Goal: Task Accomplishment & Management: Use online tool/utility

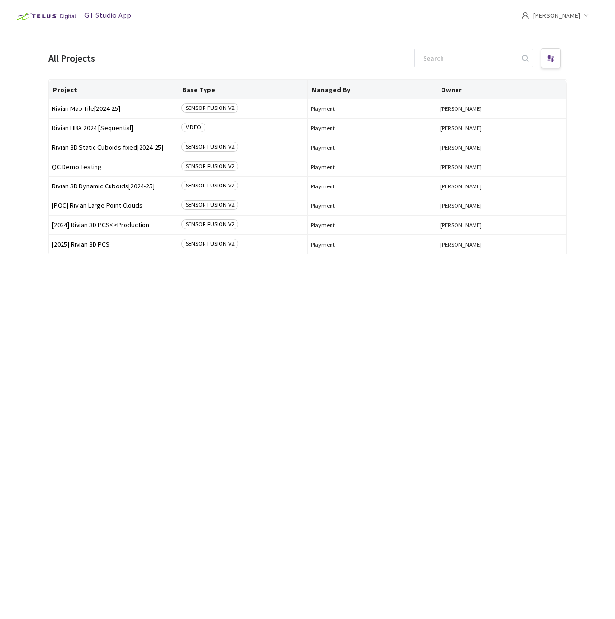
click at [73, 338] on div "Project Base Type Managed By Owner Rivian Map Tile[2024-25] SENSOR FUSION V2 Pl…" at bounding box center [307, 340] width 518 height 522
click at [244, 306] on div "Project Base Type Managed By Owner Rivian Map Tile[2024-25] SENSOR FUSION V2 Pl…" at bounding box center [307, 340] width 518 height 522
click at [95, 245] on span "[2025] Rivian 3D PCS" at bounding box center [113, 244] width 123 height 7
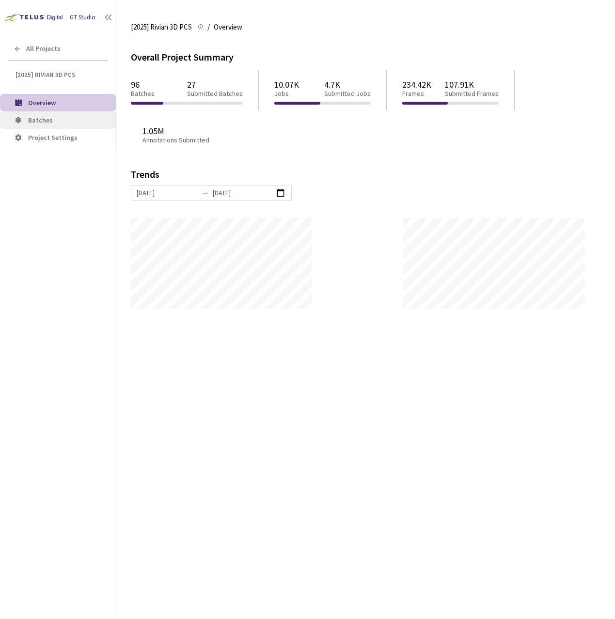
scroll to position [619, 615]
click at [52, 121] on span "Batches" at bounding box center [68, 120] width 80 height 8
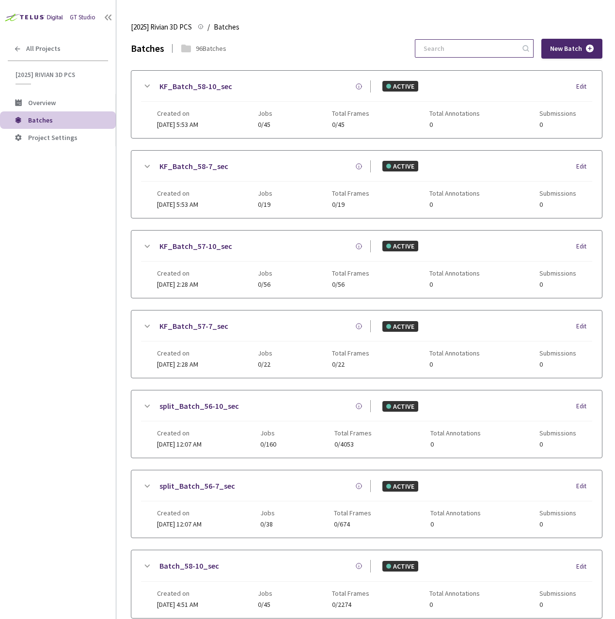
click at [483, 49] on input at bounding box center [469, 48] width 103 height 17
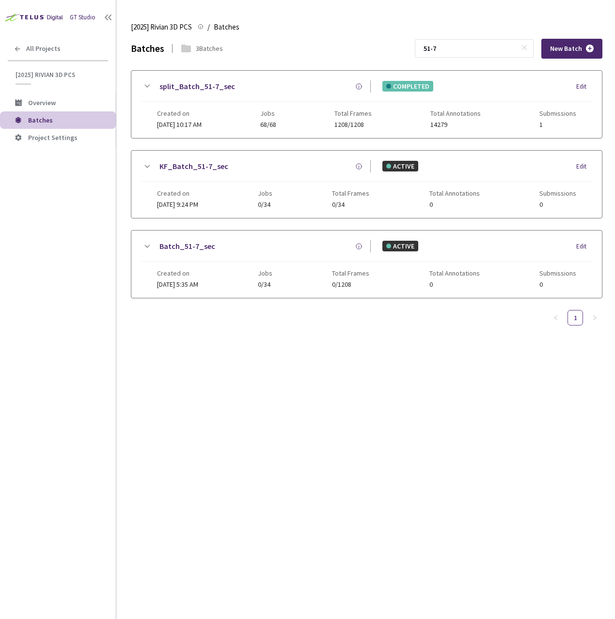
type input "51-7"
click at [146, 84] on icon at bounding box center [147, 86] width 12 height 12
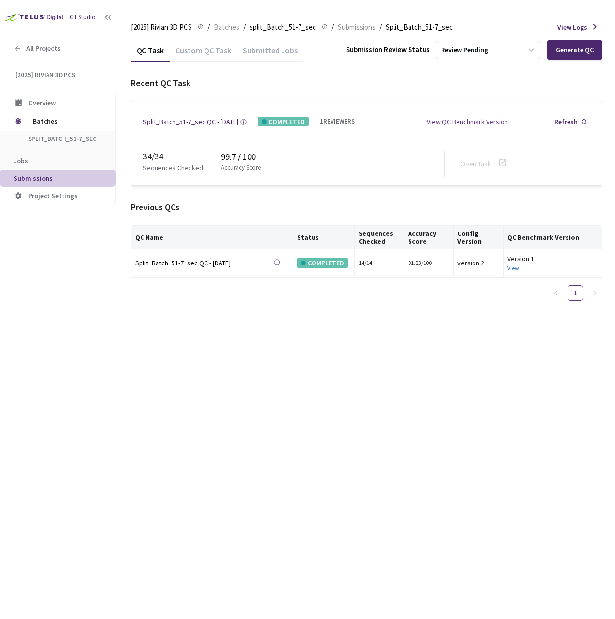
click at [471, 79] on div "Recent QC Task" at bounding box center [366, 83] width 471 height 13
click at [178, 52] on div "Custom QC Task" at bounding box center [203, 54] width 67 height 16
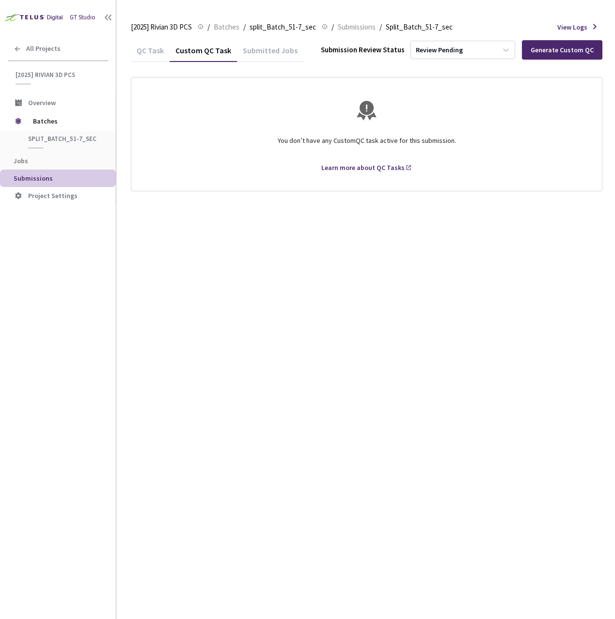
click at [155, 51] on div "QC Task" at bounding box center [150, 54] width 39 height 16
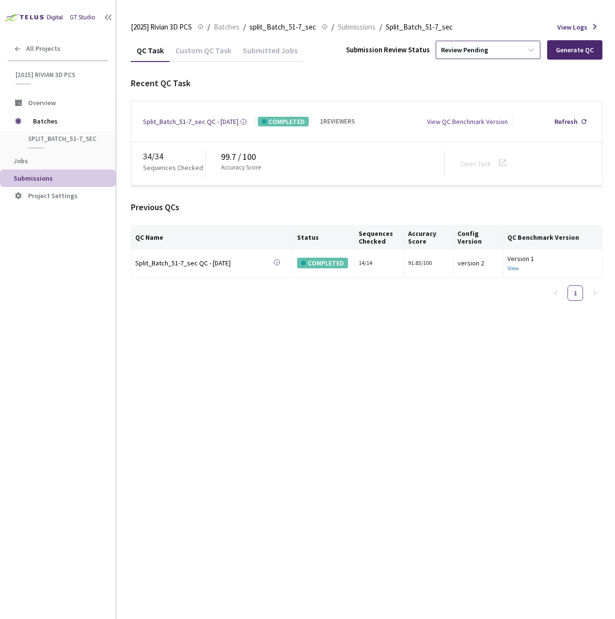
drag, startPoint x: 462, startPoint y: 47, endPoint x: 470, endPoint y: 59, distance: 14.6
click at [462, 47] on div "Review Pending" at bounding box center [464, 50] width 47 height 9
click at [479, 109] on div "Approve Approve submission batch for export." at bounding box center [489, 110] width 105 height 26
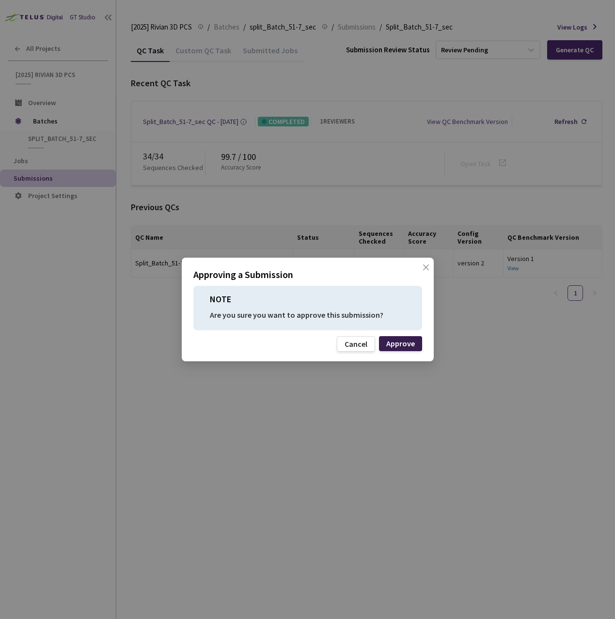
drag, startPoint x: 409, startPoint y: 342, endPoint x: 128, endPoint y: 341, distance: 281.0
click at [409, 342] on div "Approve" at bounding box center [400, 344] width 29 height 8
